Goal: Use online tool/utility: Utilize a website feature to perform a specific function

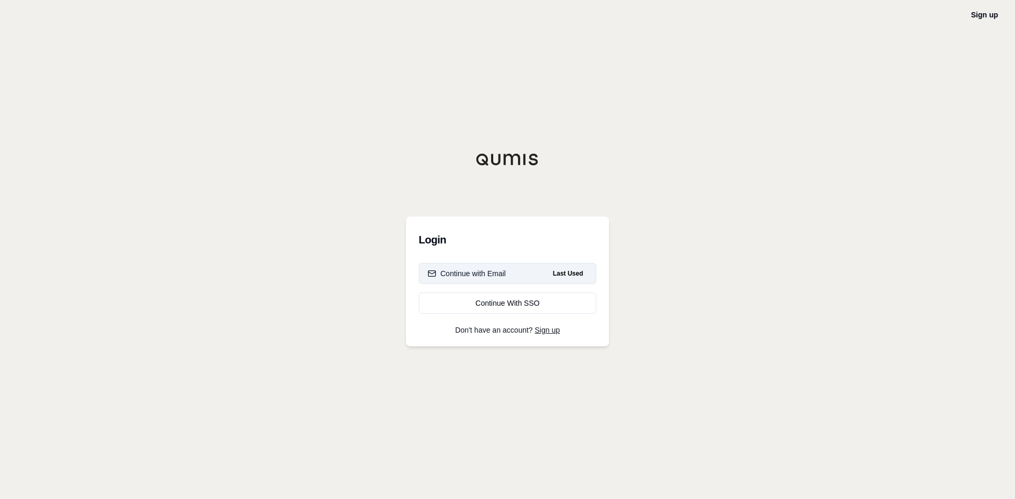
click at [486, 275] on div "Continue with Email" at bounding box center [467, 273] width 78 height 11
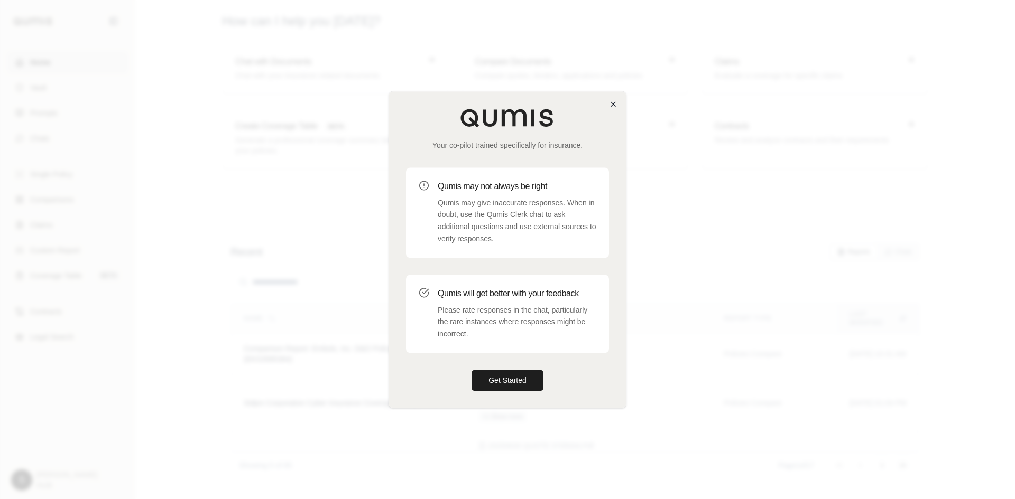
click at [614, 100] on div "Your co-pilot trained specifically for insurance. Qumis may not always be right…" at bounding box center [507, 250] width 238 height 318
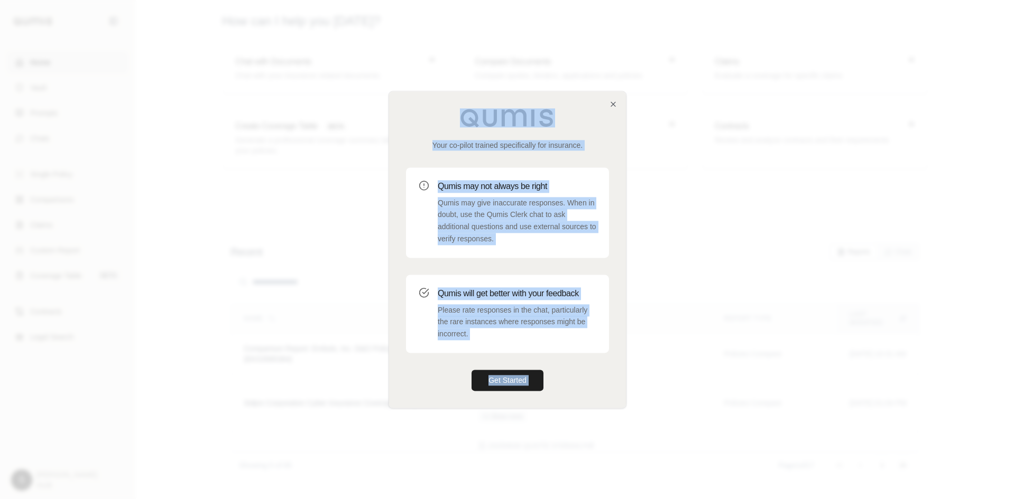
click at [617, 103] on div "Your co-pilot trained specifically for insurance. Qumis may not always be right…" at bounding box center [507, 249] width 237 height 317
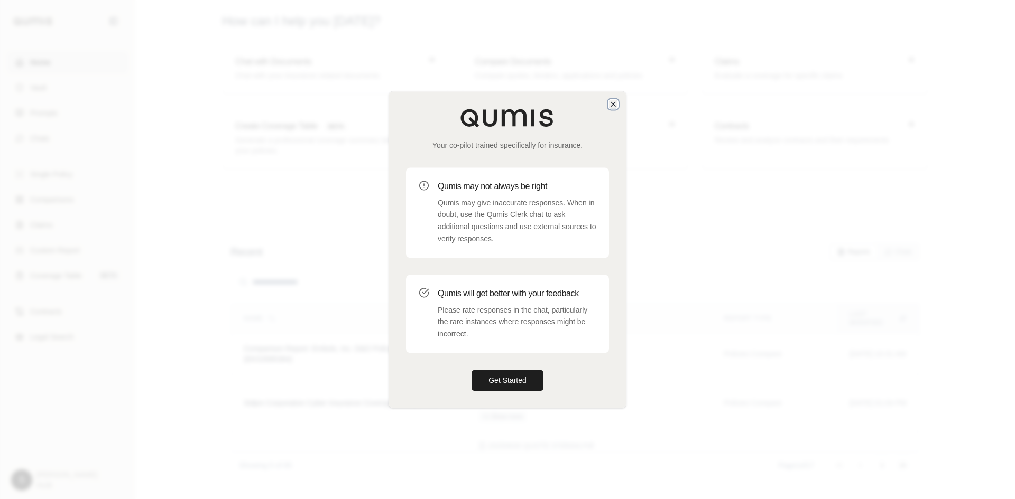
click at [611, 101] on icon "button" at bounding box center [613, 104] width 8 height 8
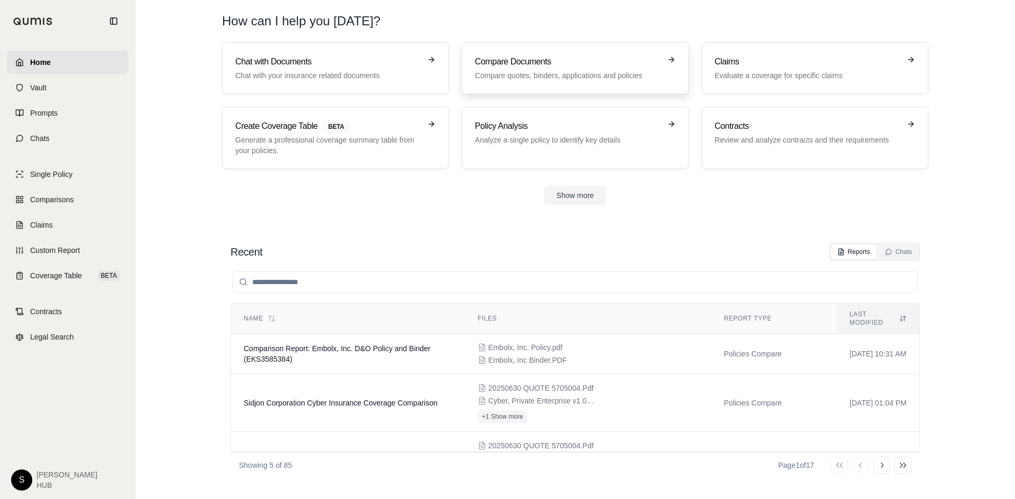
click at [563, 57] on h3 "Compare Documents" at bounding box center [568, 61] width 186 height 13
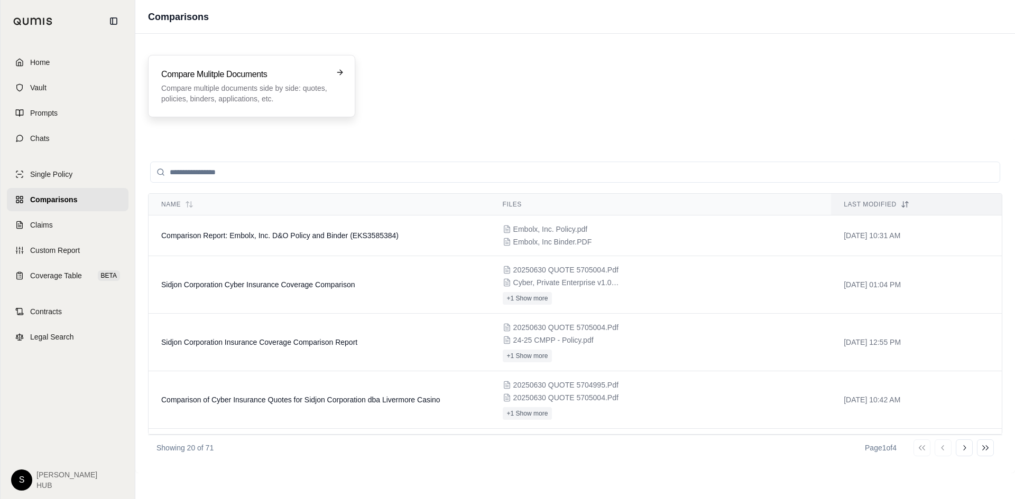
click at [202, 68] on h3 "Compare Mulitple Documents" at bounding box center [244, 74] width 166 height 13
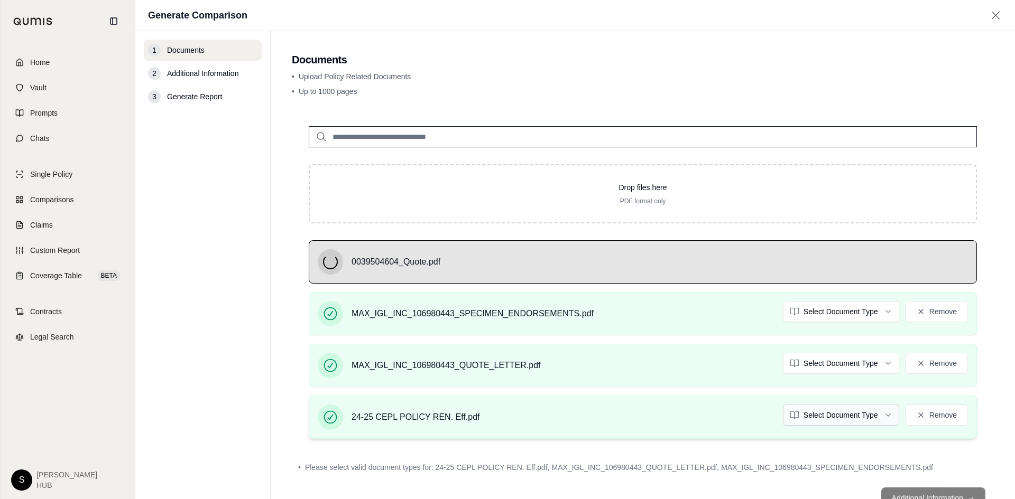
click at [843, 422] on html "Home Vault Prompts Chats Single Policy Comparisons Claims Custom Report Coverag…" at bounding box center [507, 249] width 1015 height 499
click at [808, 364] on html "Home Vault Prompts Chats Single Policy Comparisons Claims Custom Report Coverag…" at bounding box center [507, 249] width 1015 height 499
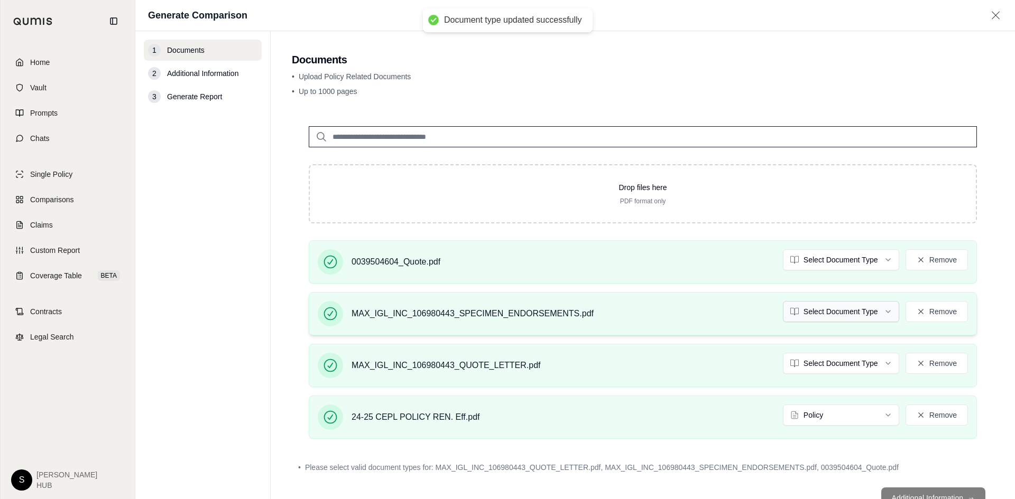
click at [813, 316] on html "Document type updated successfully Home Vault Prompts Chats Single Policy Compa…" at bounding box center [507, 249] width 1015 height 499
click at [814, 264] on html "Document type updated successfully Home Vault Prompts Chats Single Policy Compa…" at bounding box center [507, 249] width 1015 height 499
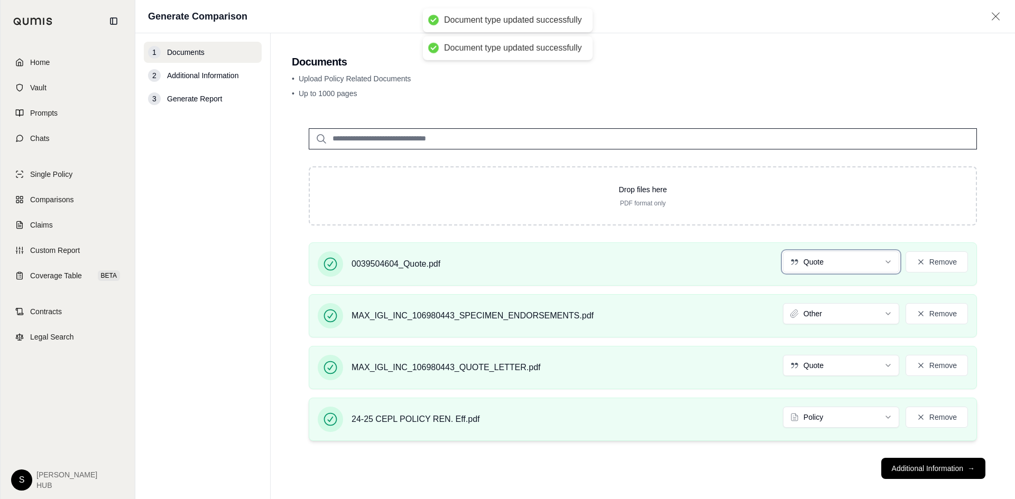
scroll to position [10, 0]
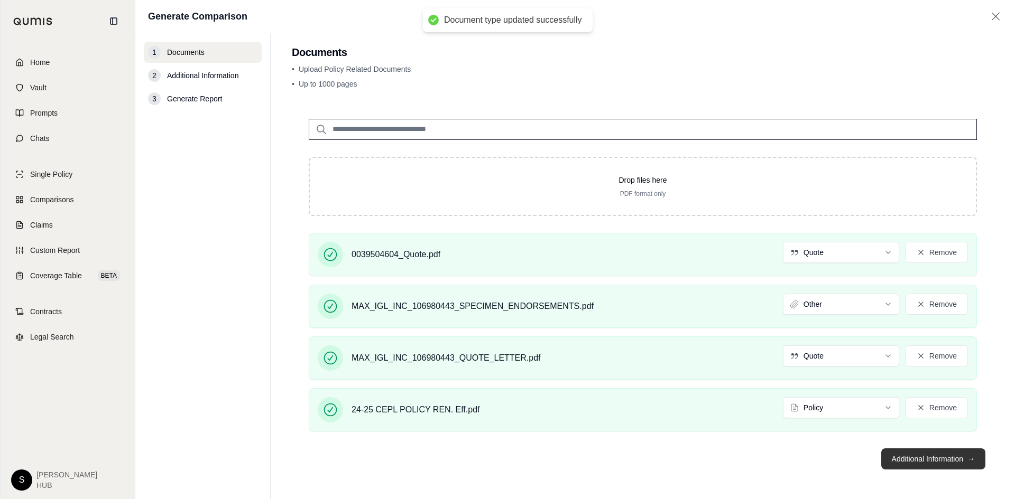
click at [917, 461] on button "Additional Information →" at bounding box center [933, 459] width 104 height 21
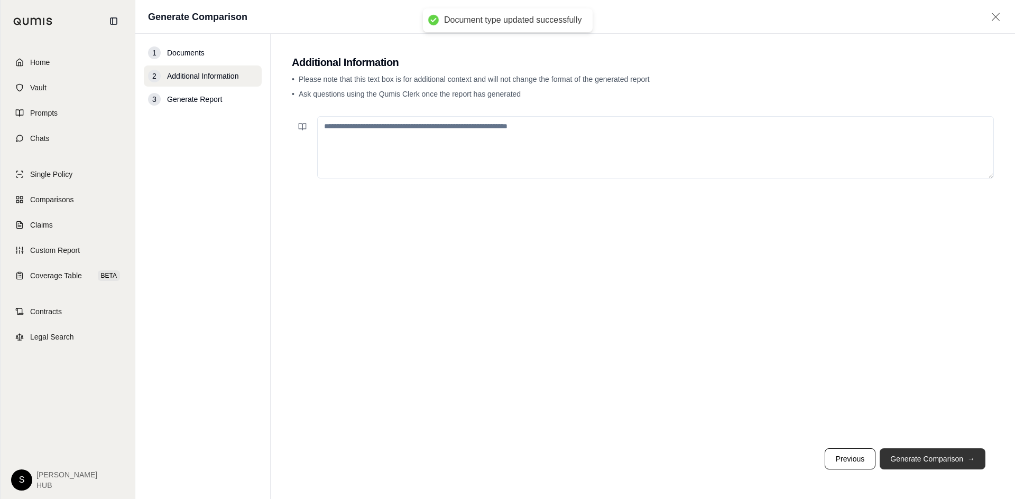
scroll to position [0, 0]
click at [940, 459] on button "Generate Comparison →" at bounding box center [932, 459] width 106 height 21
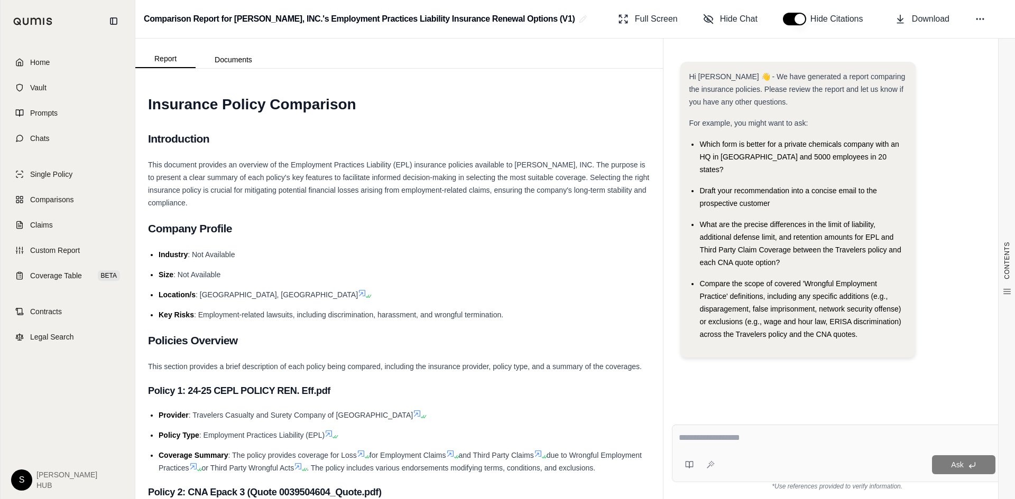
click at [707, 435] on textarea at bounding box center [837, 438] width 317 height 13
type textarea "**********"
